Goal: Obtain resource: Download file/media

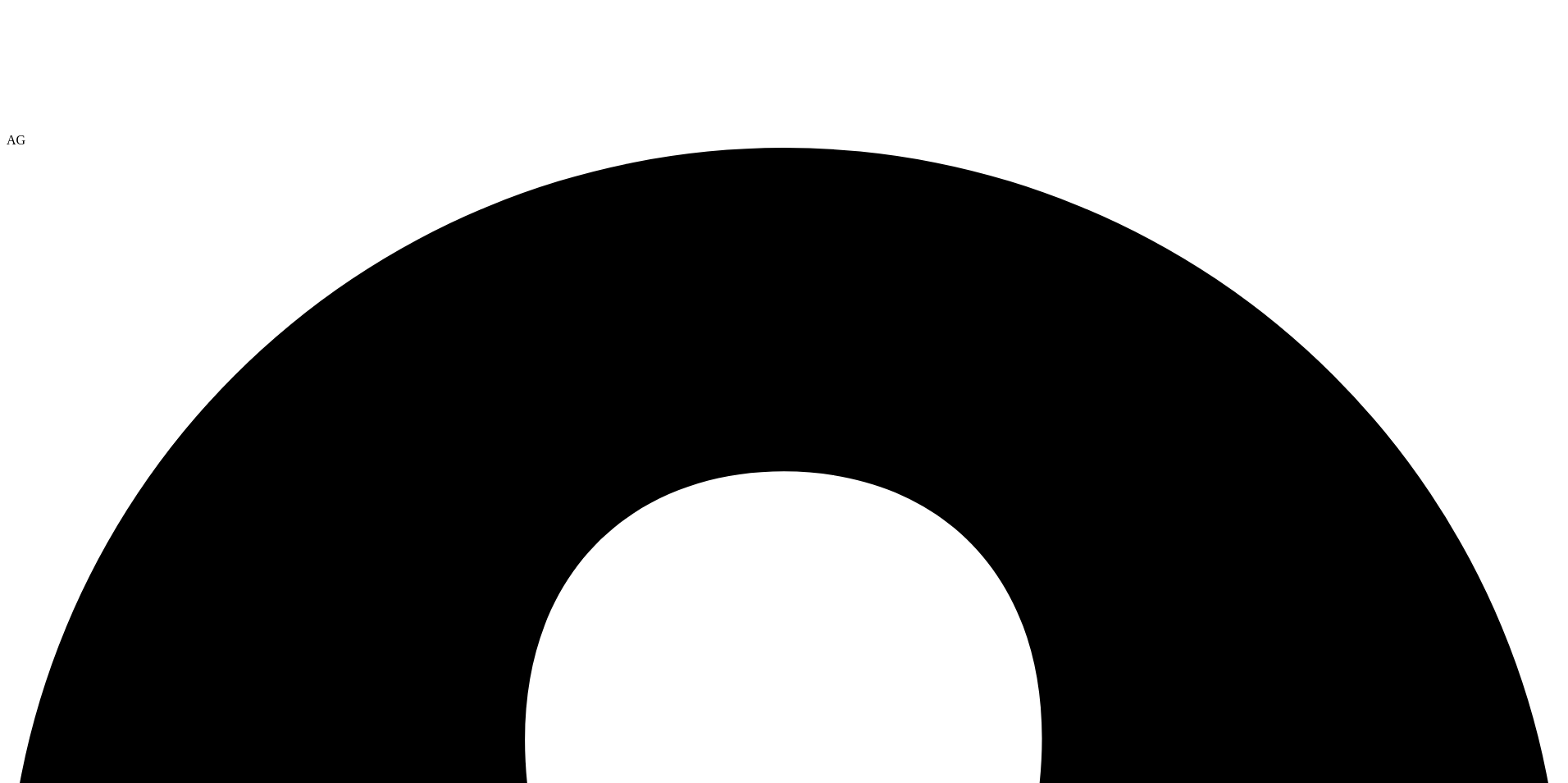
select select "USD"
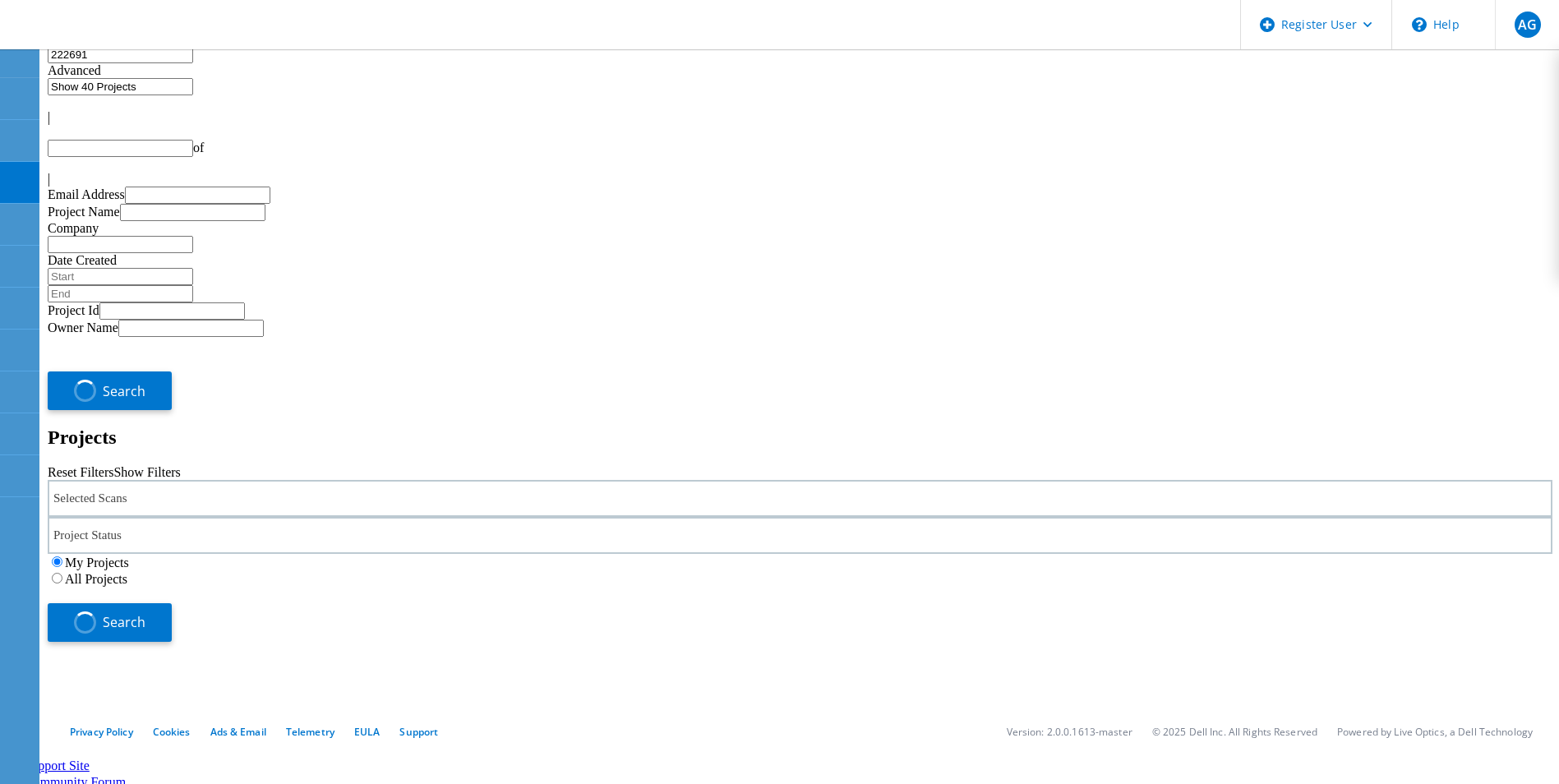
type input "1"
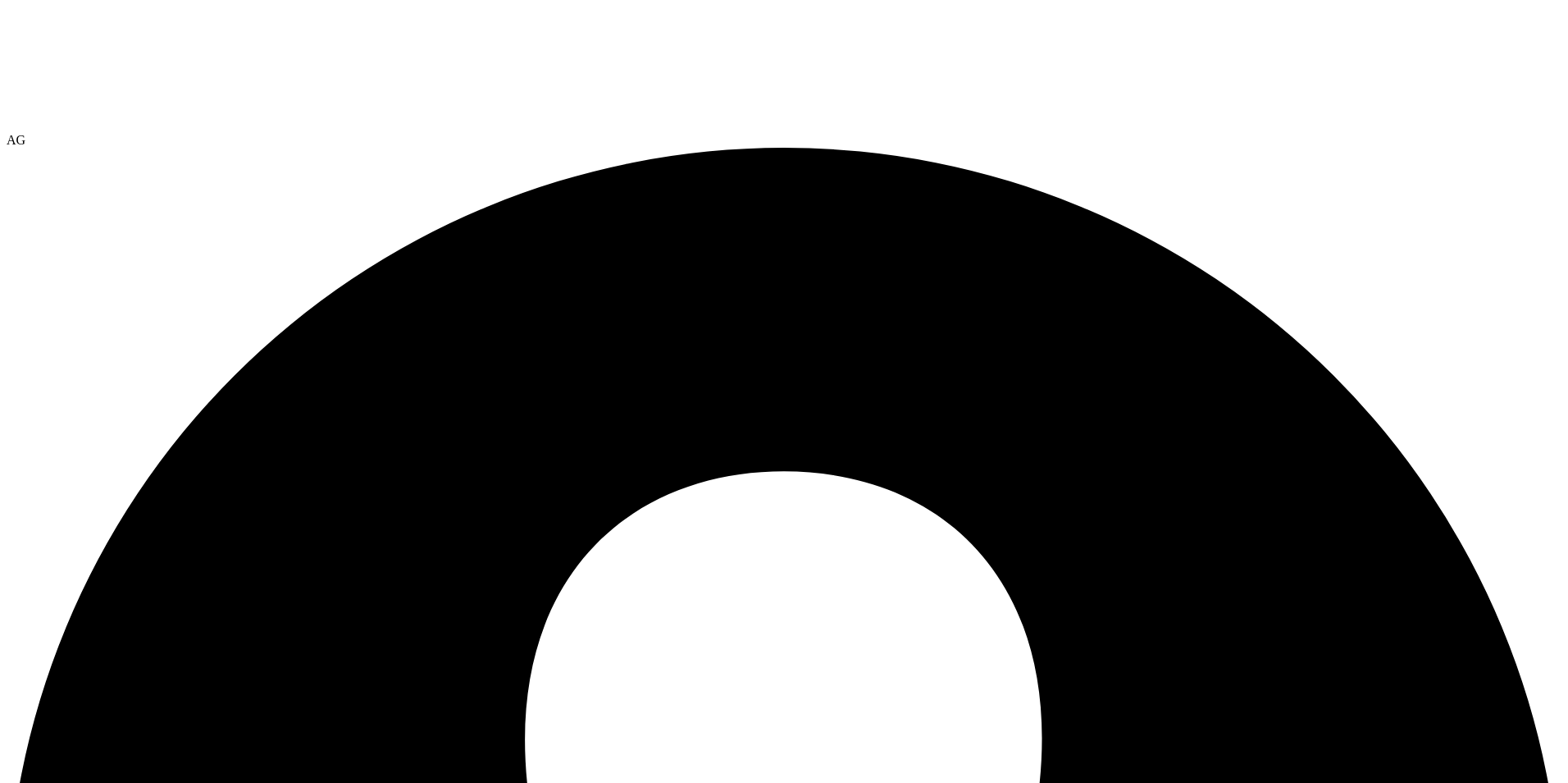
select select "USD"
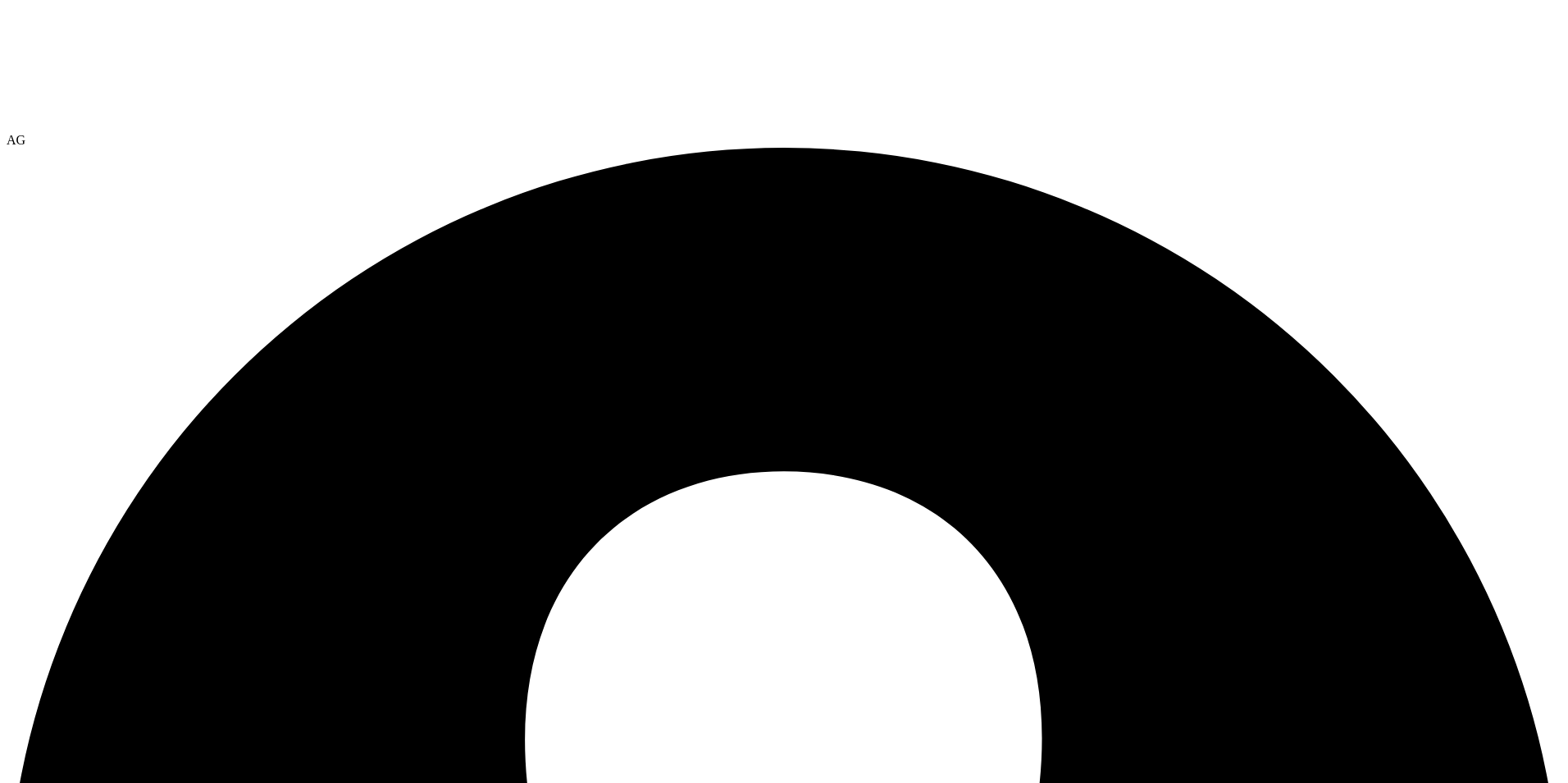
select select "USEast"
select select "USD"
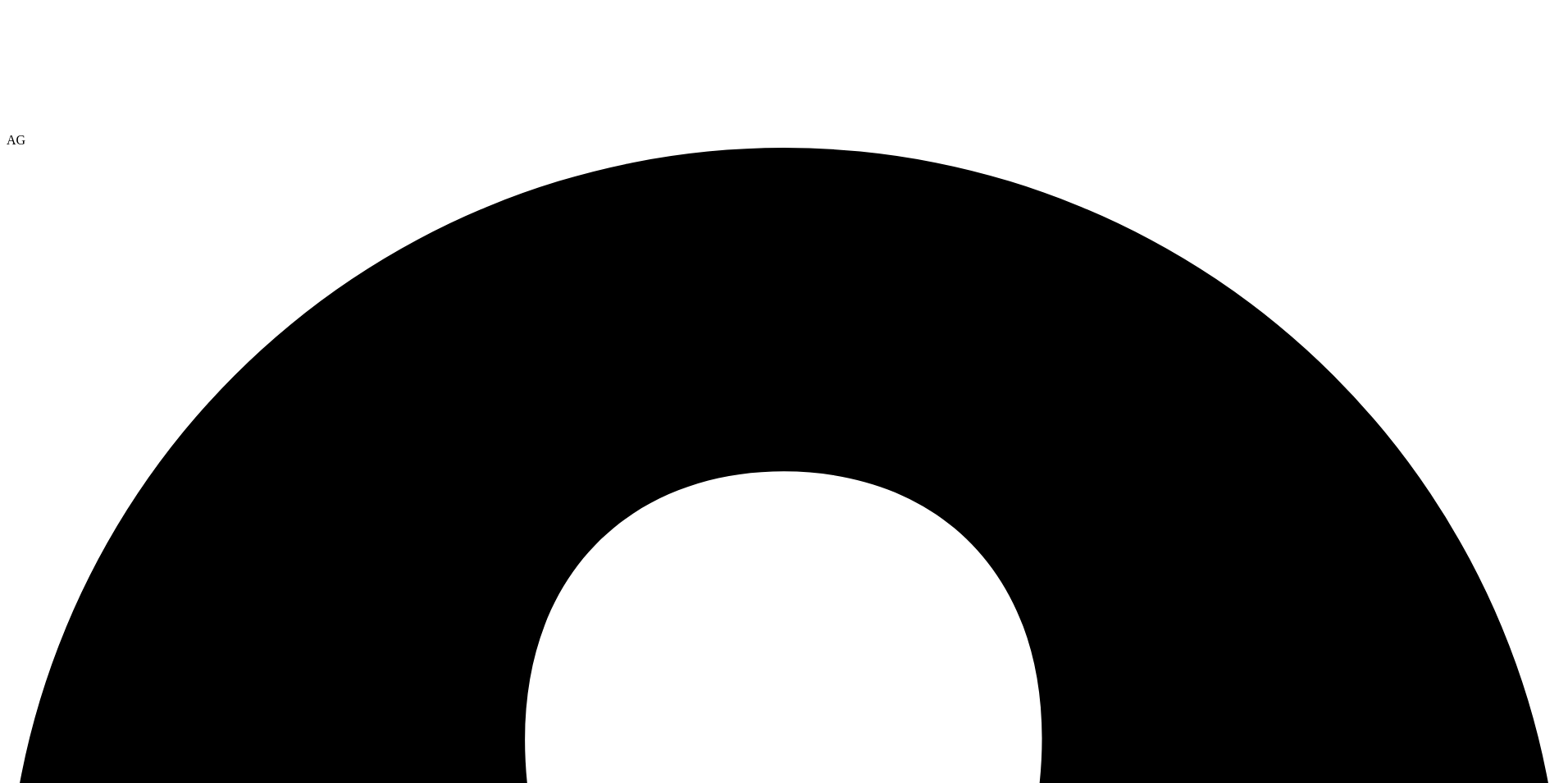
select select "USEast"
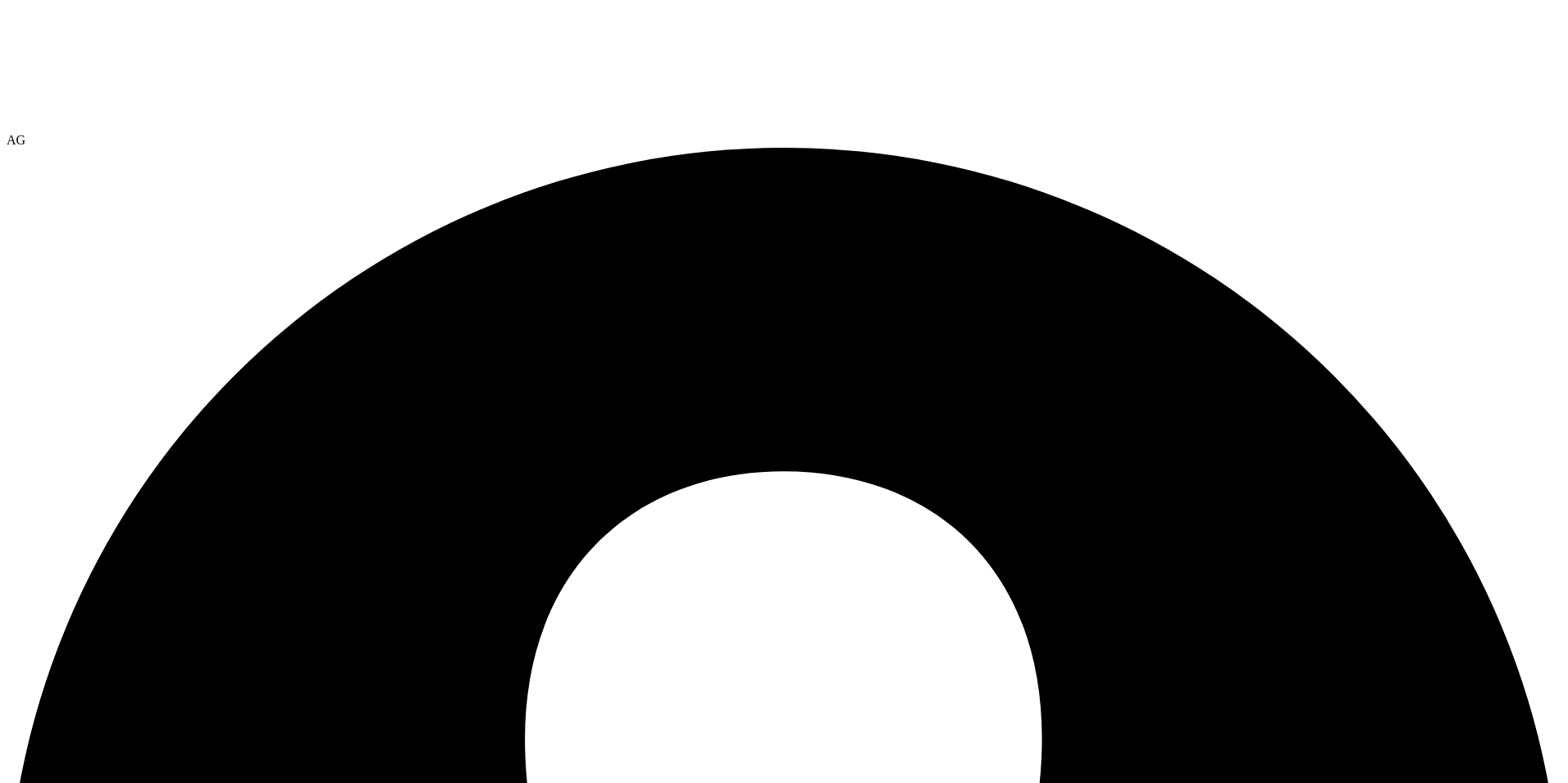
click at [0, 0] on link "Reports" at bounding box center [0, 0] width 0 height 0
